Goal: Task Accomplishment & Management: Use online tool/utility

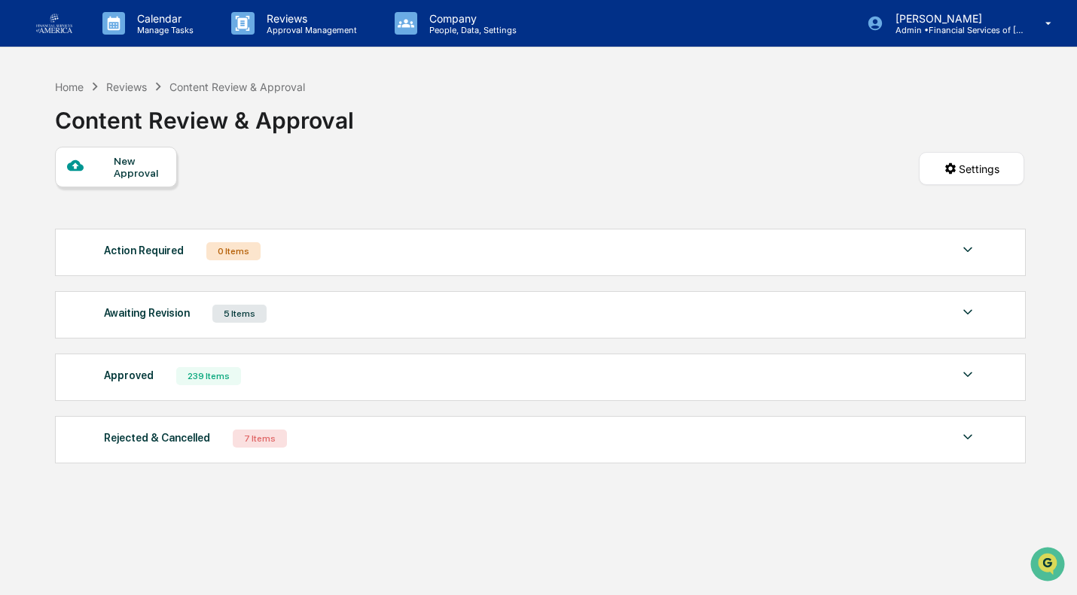
click at [272, 12] on p "Reviews" at bounding box center [309, 18] width 110 height 13
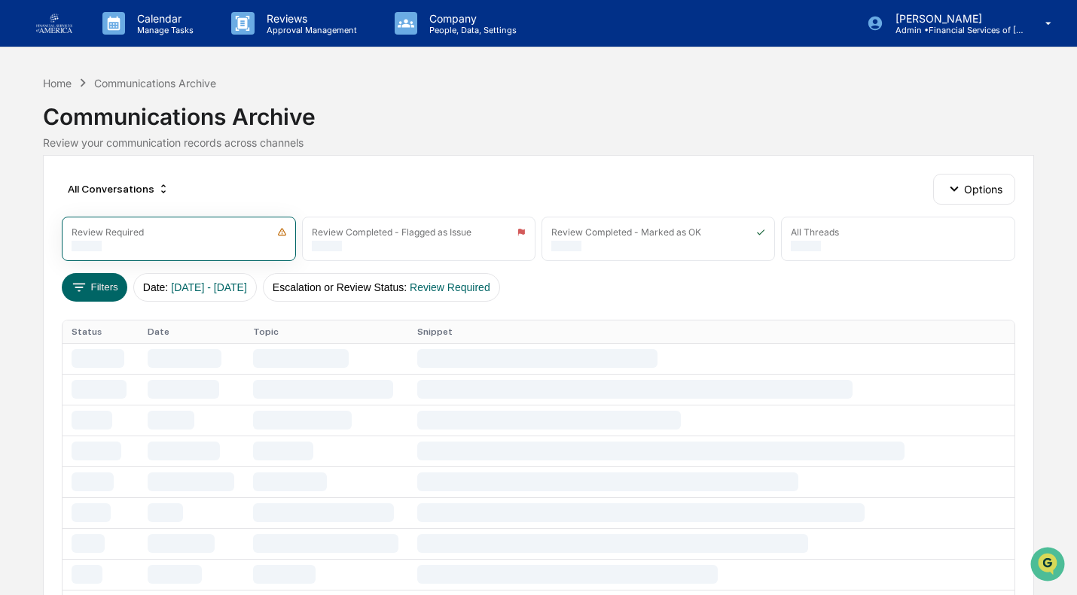
click at [279, 26] on p "Approval Management" at bounding box center [309, 30] width 110 height 11
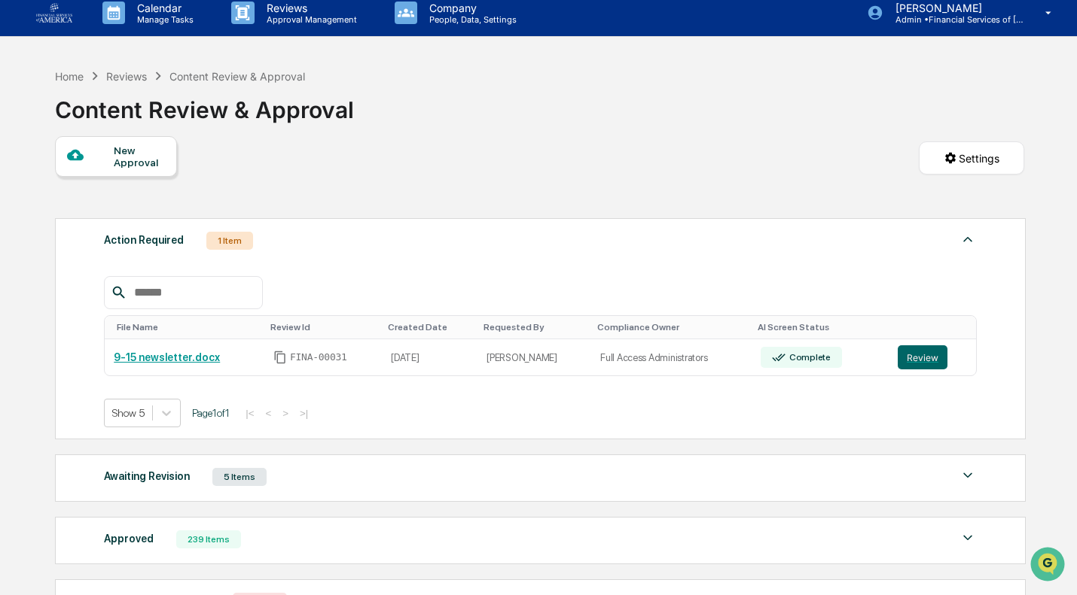
scroll to position [14, 0]
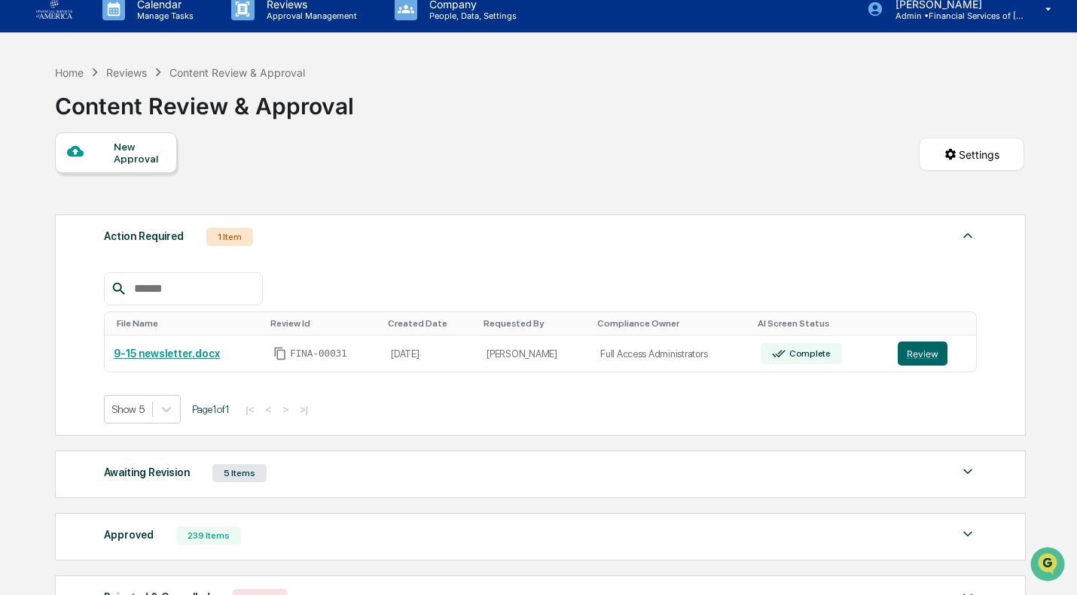
click at [937, 360] on button "Review" at bounding box center [922, 354] width 50 height 24
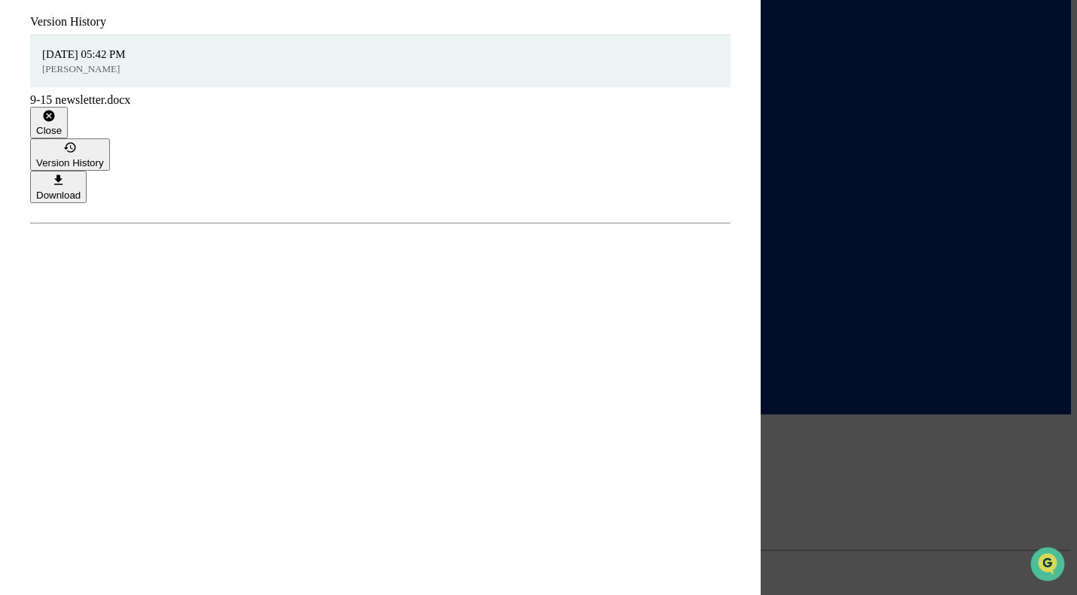
click at [68, 107] on button "Close" at bounding box center [49, 123] width 38 height 32
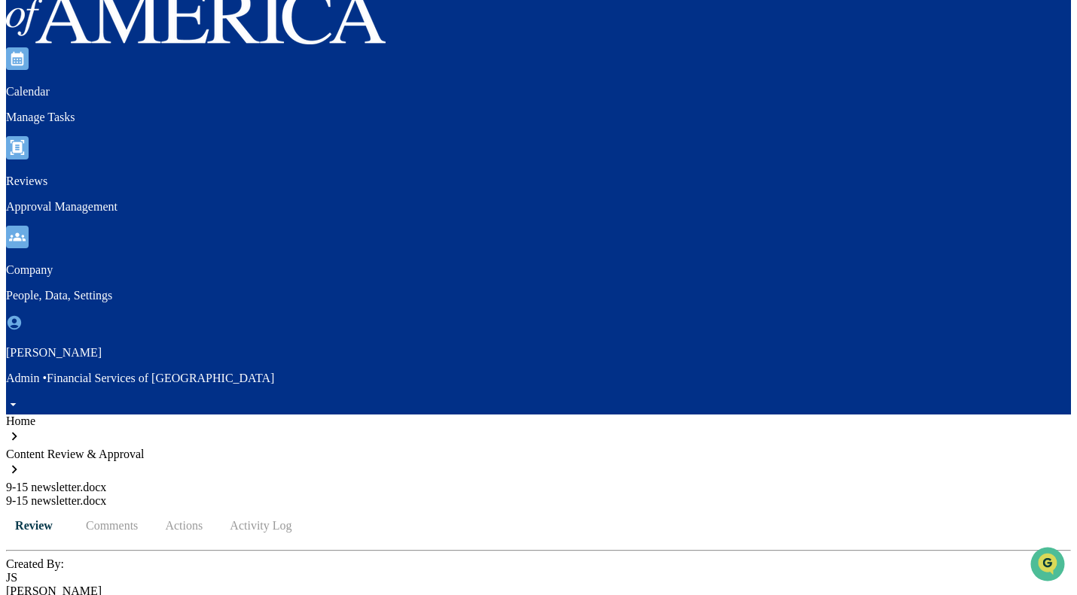
drag, startPoint x: 687, startPoint y: 363, endPoint x: 244, endPoint y: 357, distance: 443.4
copy div "[URL]"
